Goal: Task Accomplishment & Management: Use online tool/utility

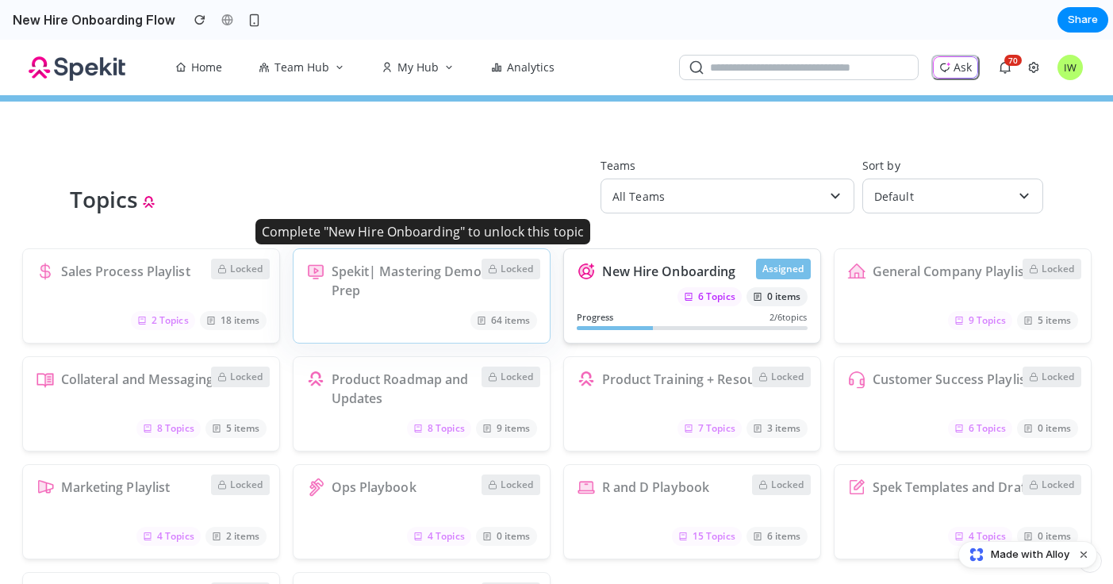
click at [432, 282] on p "Spekit| Mastering Demo Prep" at bounding box center [421, 281] width 180 height 38
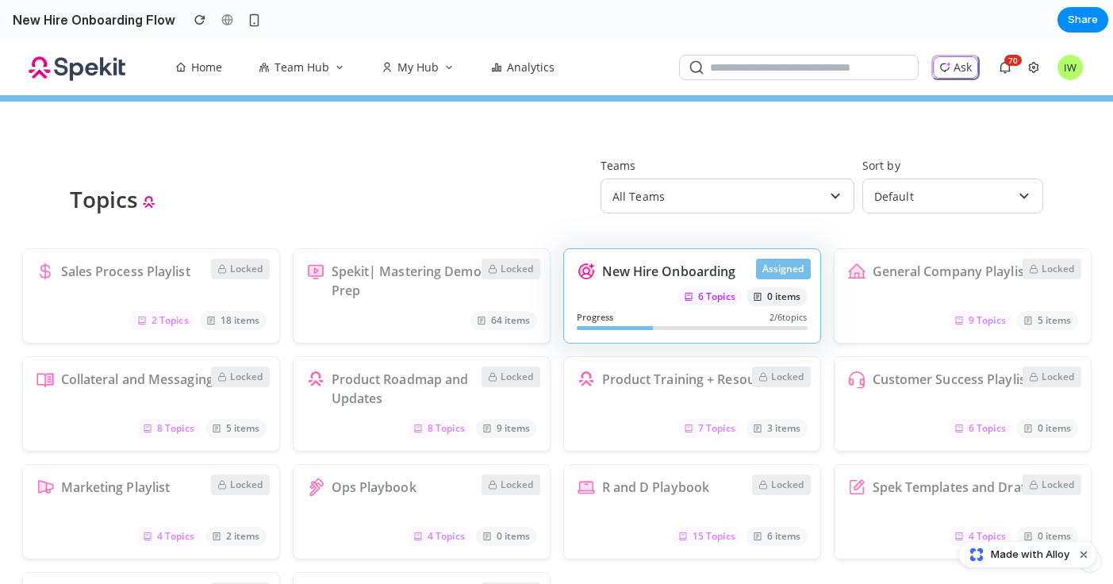
click at [640, 290] on div "6 Topics 0 items" at bounding box center [691, 296] width 231 height 19
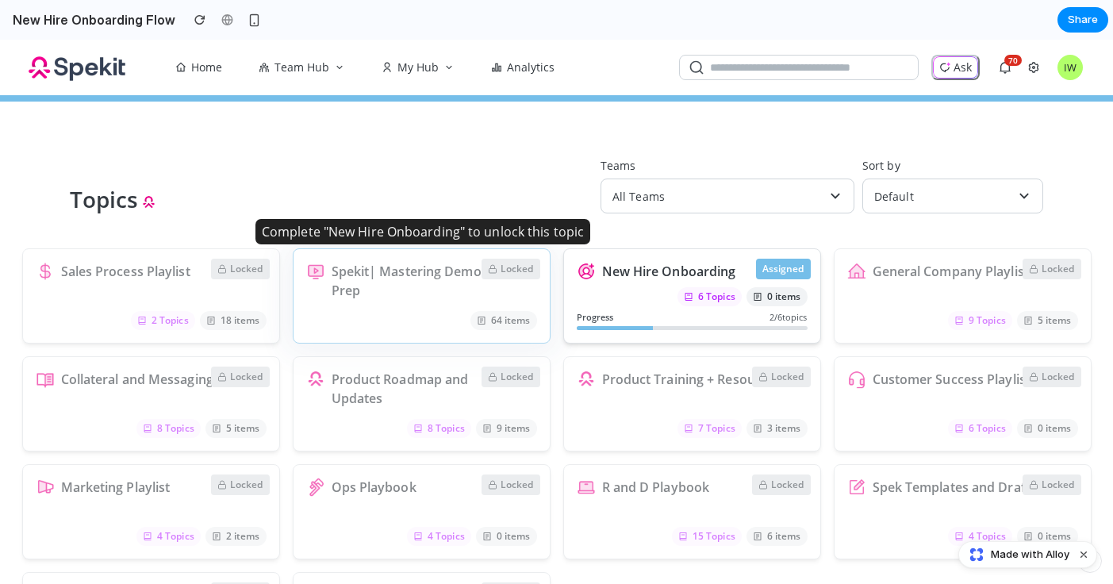
click at [483, 305] on div "Locked Spekit| Mastering Demo Prep 64 items" at bounding box center [422, 295] width 258 height 95
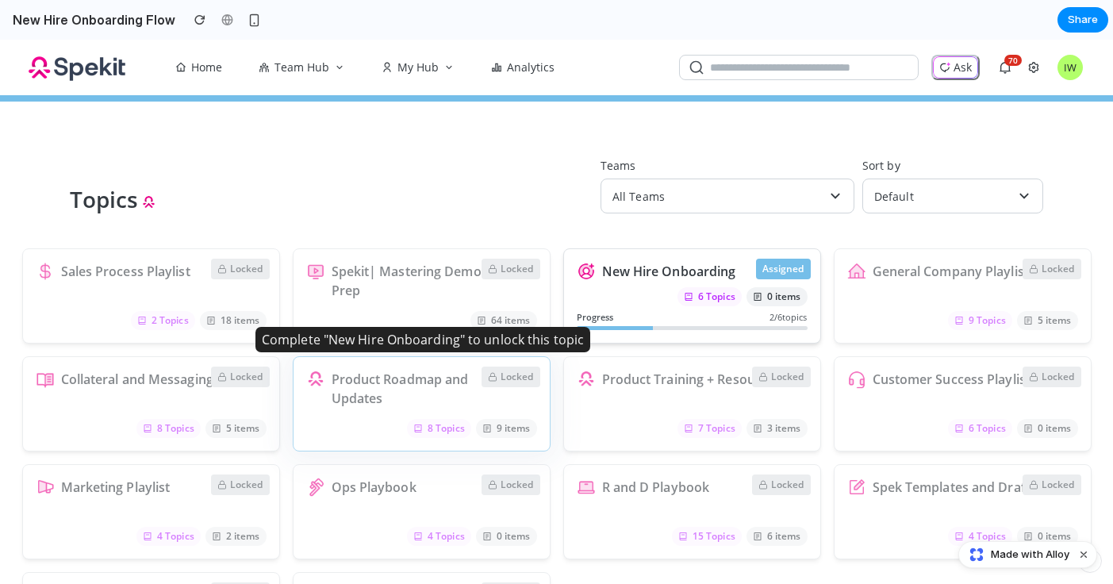
click at [494, 381] on icon at bounding box center [493, 377] width 10 height 10
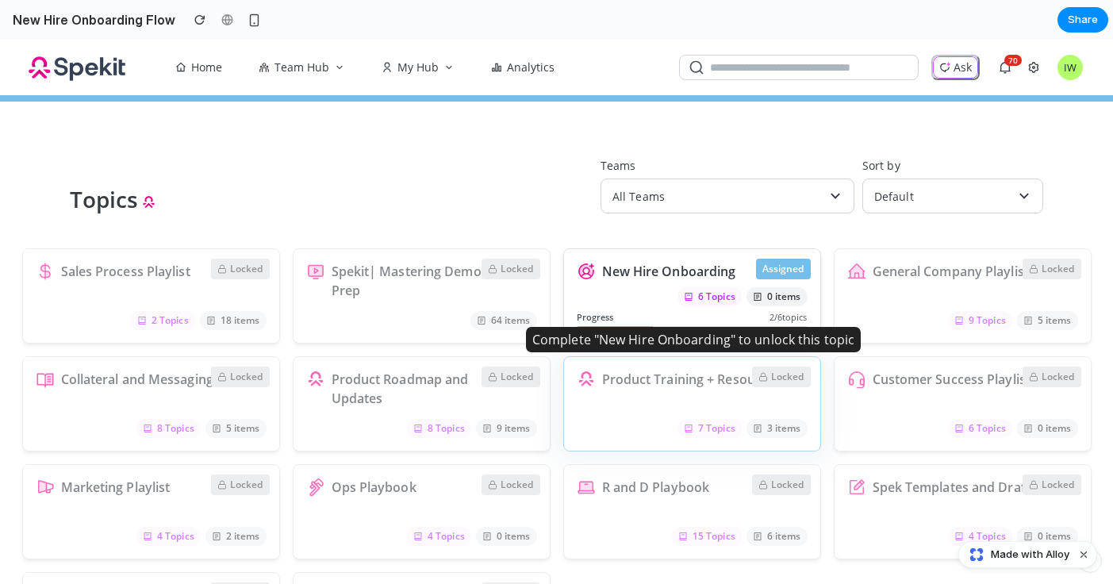
click at [653, 389] on p "Product Training + Resources" at bounding box center [692, 379] width 180 height 19
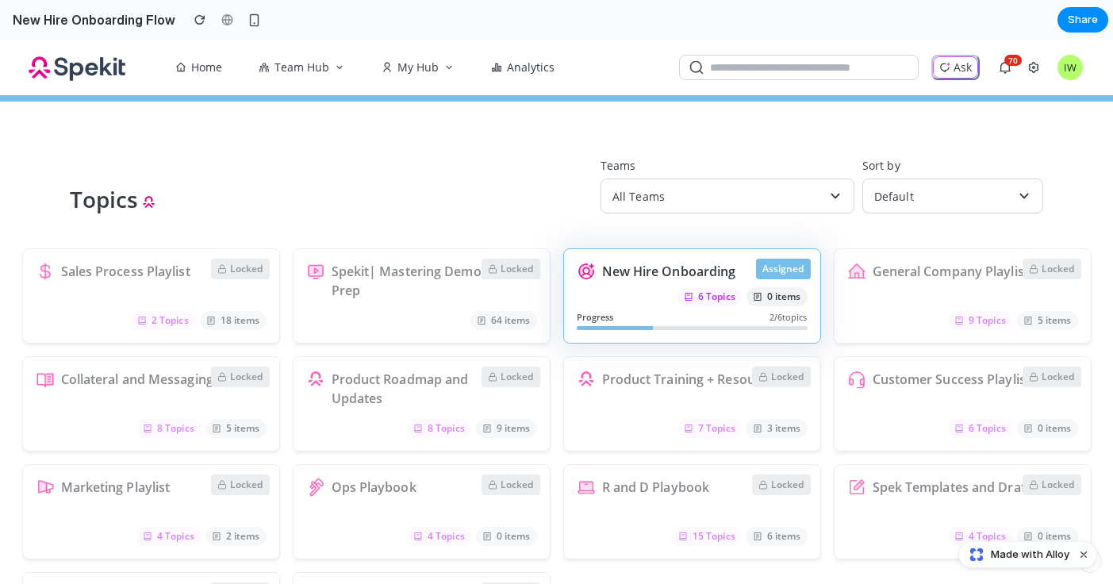
click at [709, 273] on p "New Hire Onboarding" at bounding box center [692, 271] width 180 height 19
click at [791, 265] on icon "button" at bounding box center [797, 271] width 13 height 13
click at [701, 272] on p "New Hire Onboarding" at bounding box center [692, 271] width 180 height 19
click at [684, 287] on span "6 Topics" at bounding box center [709, 296] width 64 height 19
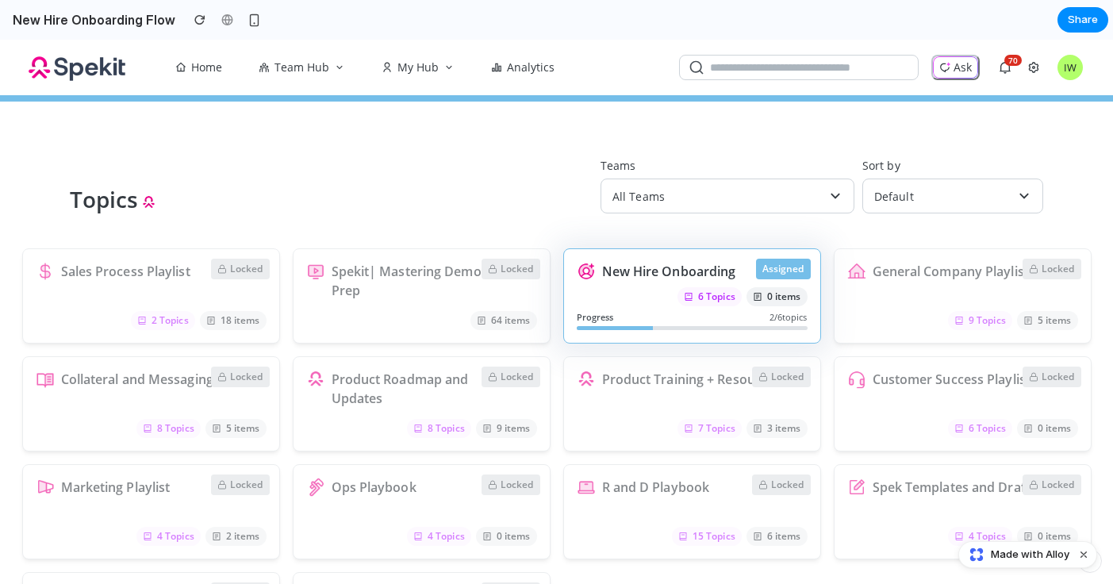
click at [679, 303] on span "6 Topics" at bounding box center [709, 296] width 64 height 19
click at [679, 304] on div "6 Topics 0 items" at bounding box center [691, 296] width 231 height 19
click at [670, 287] on div "6 Topics 0 items" at bounding box center [691, 296] width 231 height 19
click at [958, 68] on button "Ask" at bounding box center [955, 67] width 48 height 25
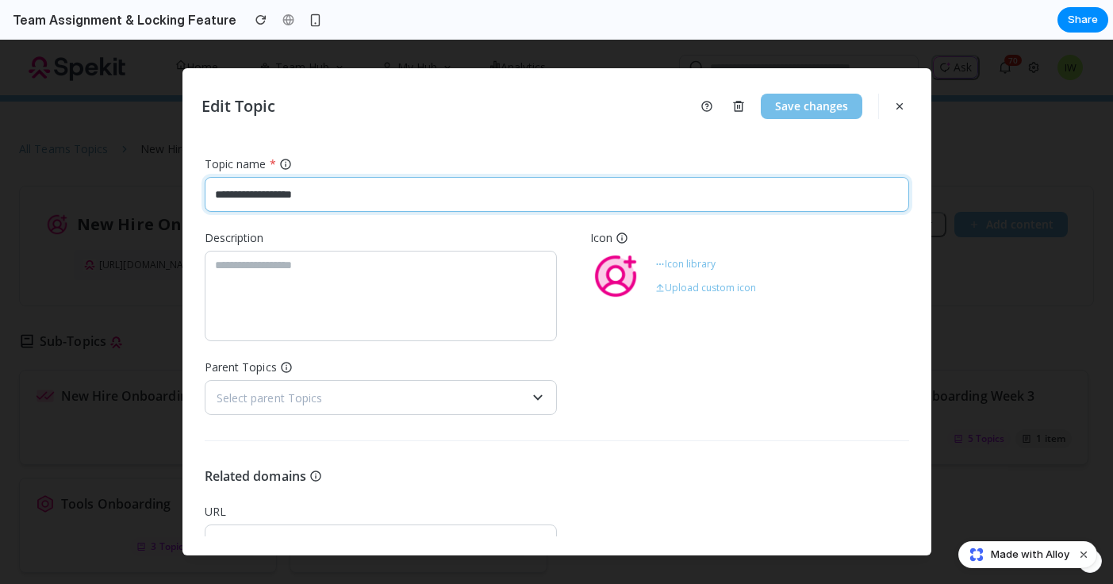
click at [799, 192] on input "**********" at bounding box center [557, 194] width 704 height 35
click at [575, 215] on div "**********" at bounding box center [557, 283] width 704 height 264
click at [572, 268] on div "Description Icon Icon library Upload custom icon" at bounding box center [557, 282] width 704 height 117
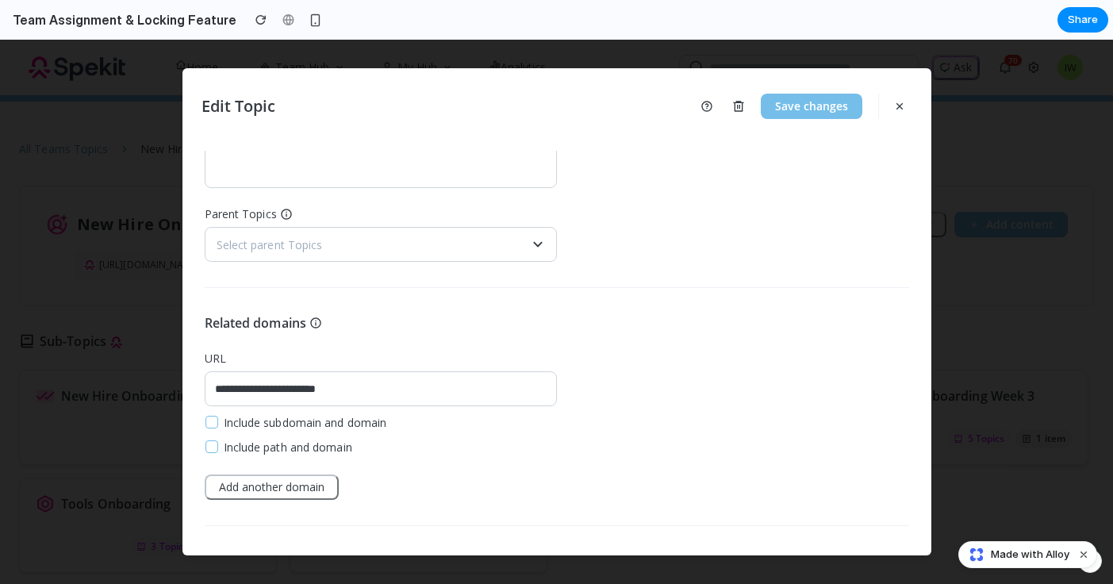
scroll to position [403, 0]
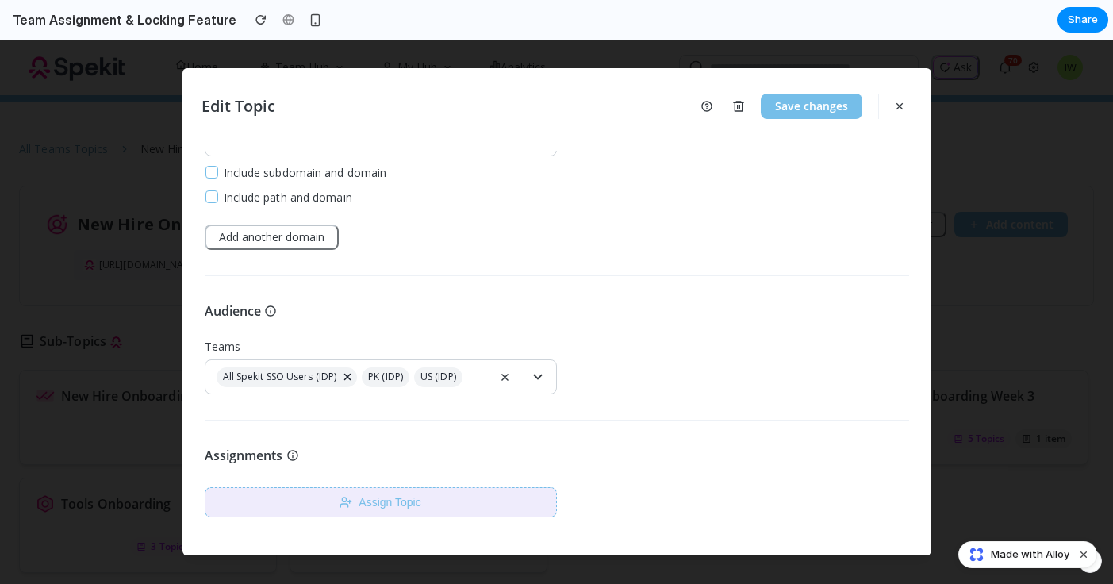
click at [392, 495] on button "Assign Topic" at bounding box center [381, 502] width 352 height 30
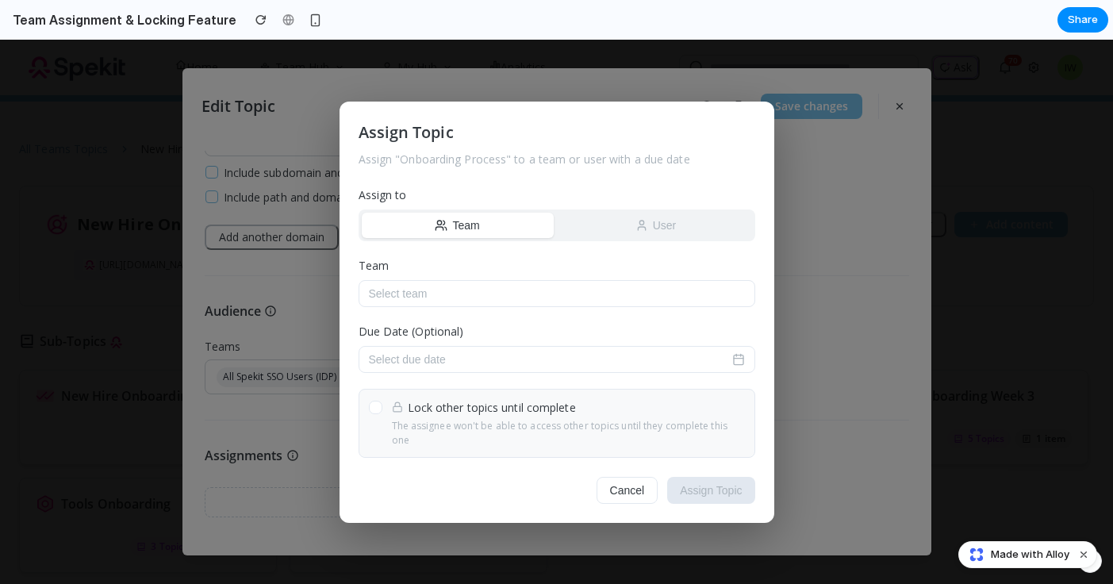
click at [623, 238] on button "User" at bounding box center [656, 225] width 192 height 25
click at [511, 230] on button "Team" at bounding box center [458, 225] width 192 height 25
click at [611, 220] on button "User" at bounding box center [656, 225] width 192 height 25
